Goal: Task Accomplishment & Management: Use online tool/utility

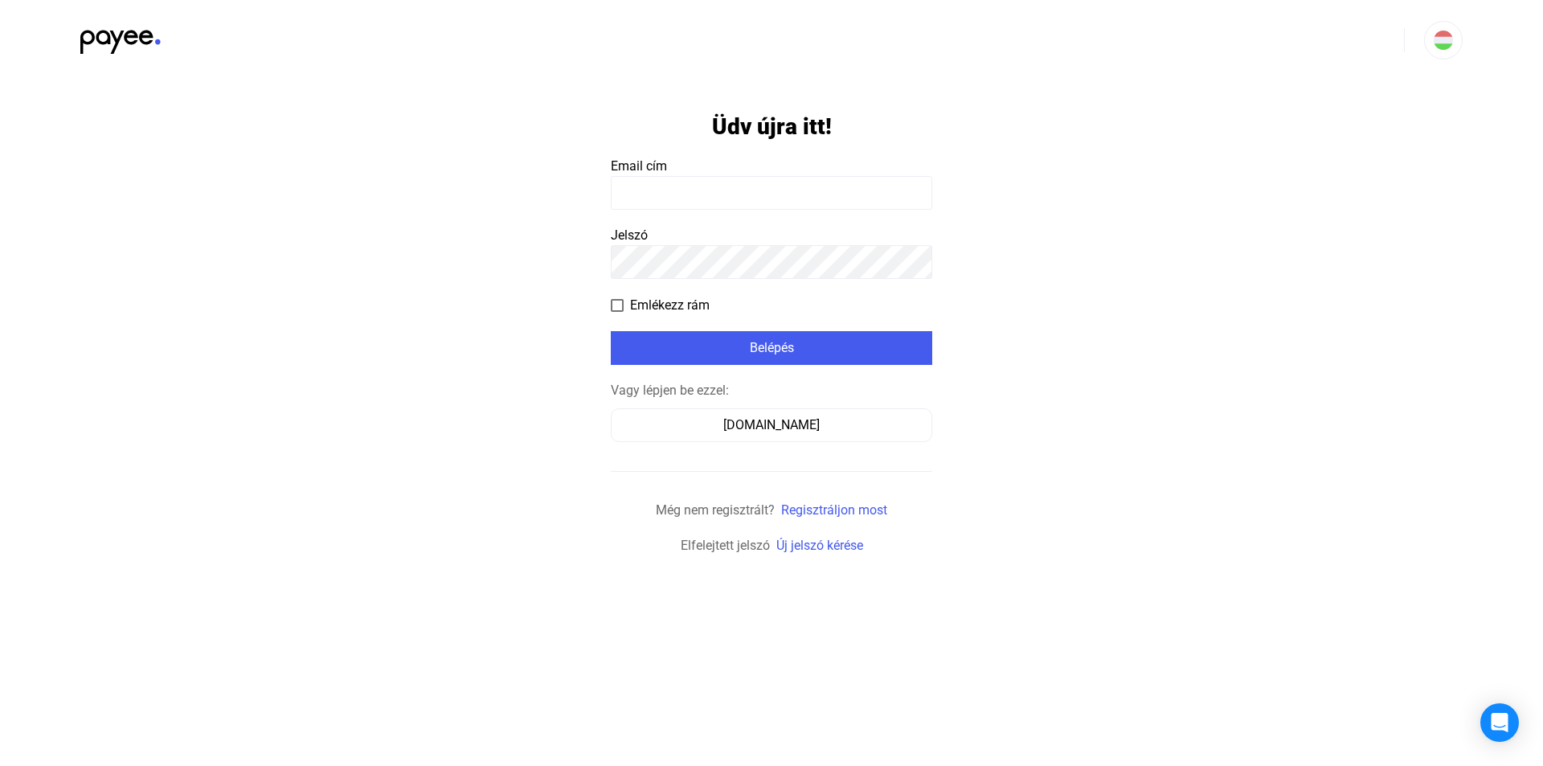
click at [665, 187] on input at bounding box center [771, 193] width 321 height 34
click at [714, 191] on input at bounding box center [771, 193] width 321 height 34
click at [724, 429] on div "[DOMAIN_NAME]" at bounding box center [771, 424] width 310 height 19
